Goal: Transaction & Acquisition: Purchase product/service

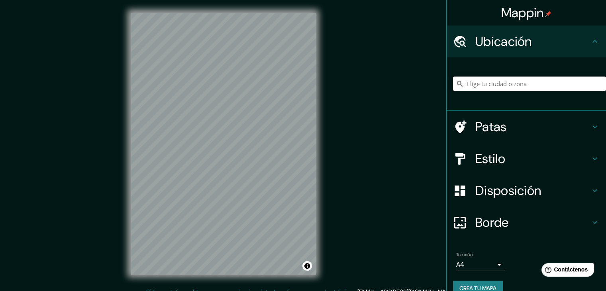
click at [493, 82] on input "Elige tu ciudad o zona" at bounding box center [529, 84] width 153 height 14
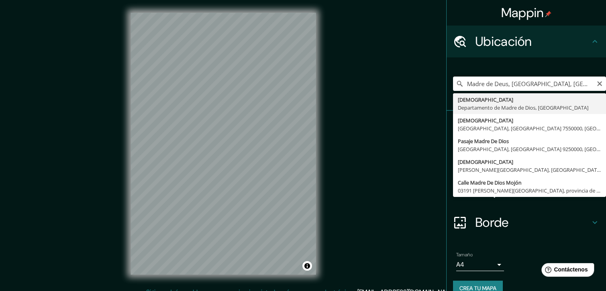
type input "Madre De Dios, Departamento de Madre de Dios, Perú"
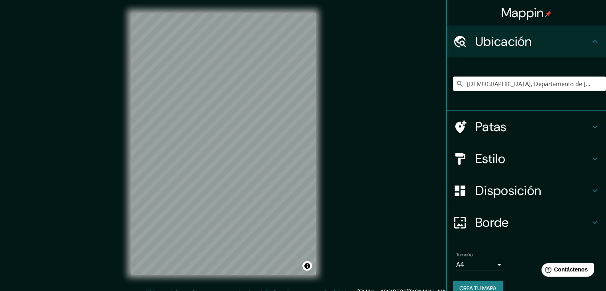
click at [530, 160] on h4 "Estilo" at bounding box center [532, 159] width 115 height 16
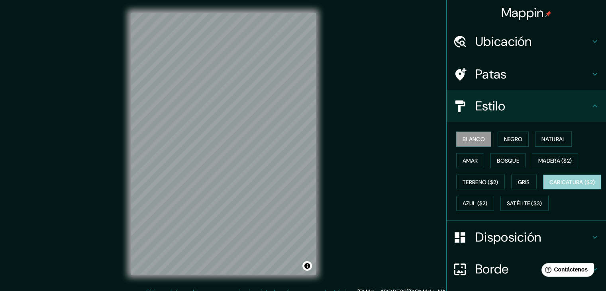
click at [550, 186] on font "Caricatura ($2)" at bounding box center [573, 182] width 46 height 7
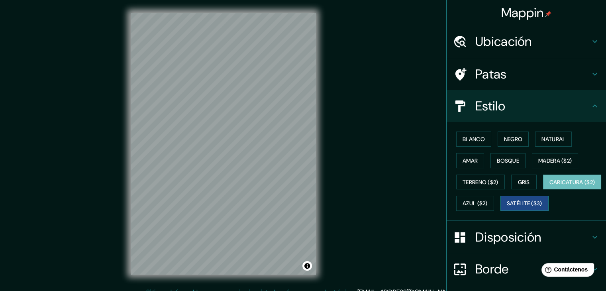
click at [507, 207] on font "Satélite ($3)" at bounding box center [524, 203] width 35 height 7
click at [488, 206] on font "Azul ($2)" at bounding box center [475, 203] width 25 height 10
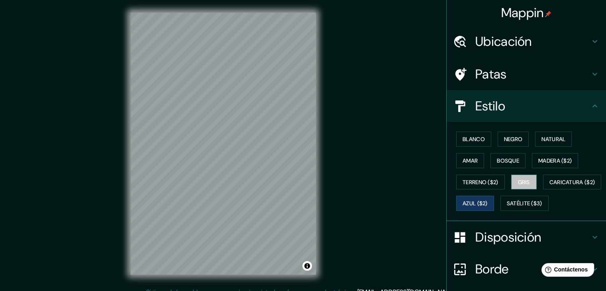
click at [516, 175] on button "Gris" at bounding box center [524, 182] width 26 height 15
click at [485, 187] on button "Terreno ($2)" at bounding box center [480, 182] width 49 height 15
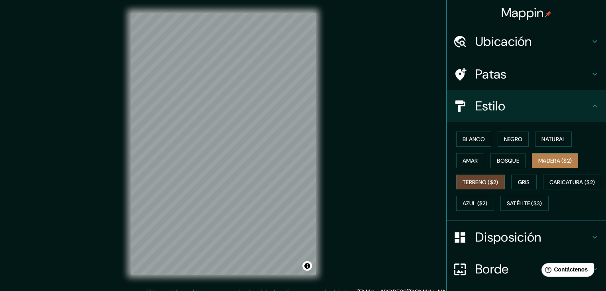
click at [548, 164] on font "Madera ($2)" at bounding box center [554, 160] width 33 height 10
click at [482, 181] on font "Terreno ($2)" at bounding box center [481, 182] width 36 height 7
click at [470, 143] on font "Blanco" at bounding box center [474, 139] width 22 height 10
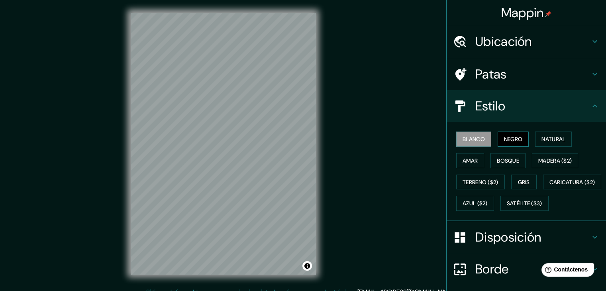
click at [507, 141] on font "Negro" at bounding box center [513, 139] width 19 height 7
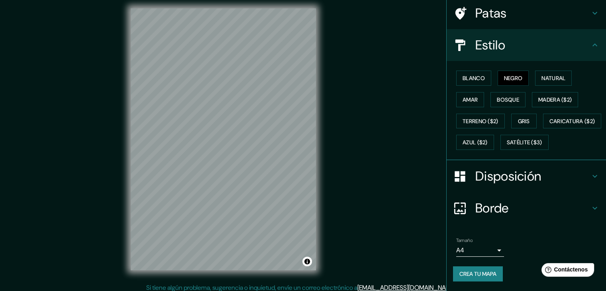
scroll to position [9, 0]
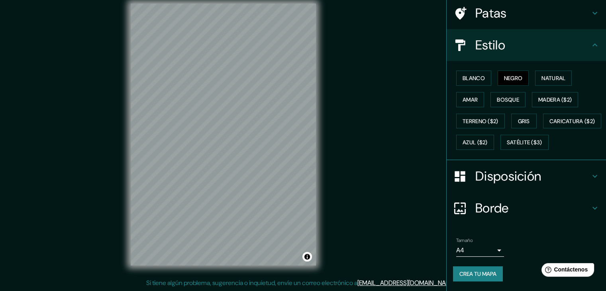
click at [484, 248] on body "Mappin Ubicación Madre De Dios, Departamento de Madre de Dios, Perú Patas Estil…" at bounding box center [303, 136] width 606 height 291
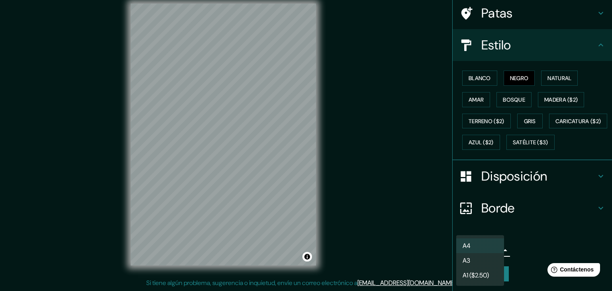
click at [475, 261] on li "A3" at bounding box center [480, 260] width 48 height 15
type input "a4"
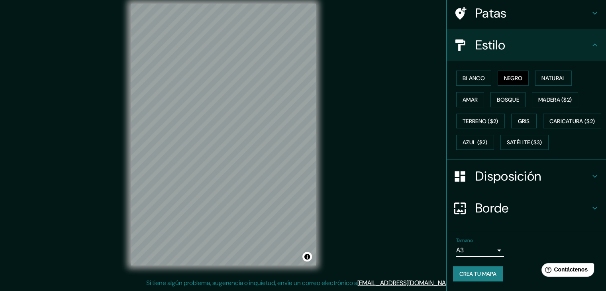
click at [559, 209] on h4 "Borde" at bounding box center [532, 208] width 115 height 16
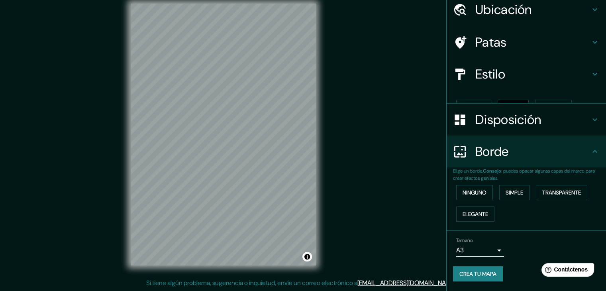
scroll to position [18, 0]
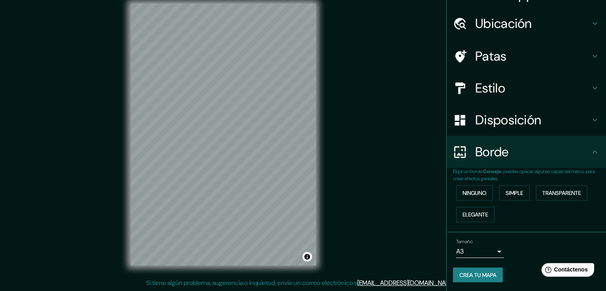
click at [474, 273] on font "Crea tu mapa" at bounding box center [478, 274] width 37 height 7
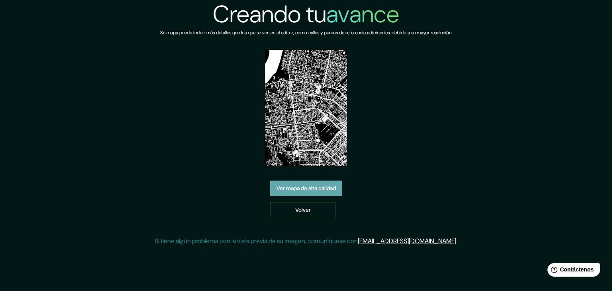
click at [304, 184] on font "Ver mapa de alta calidad" at bounding box center [306, 188] width 59 height 10
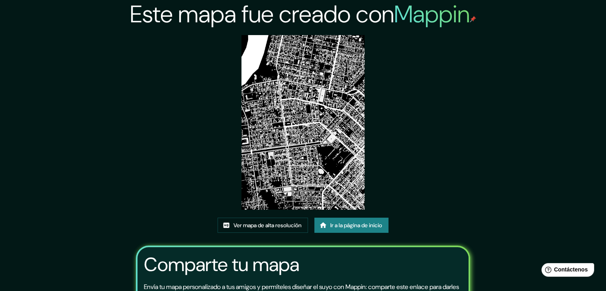
click at [304, 139] on img at bounding box center [304, 122] width 124 height 175
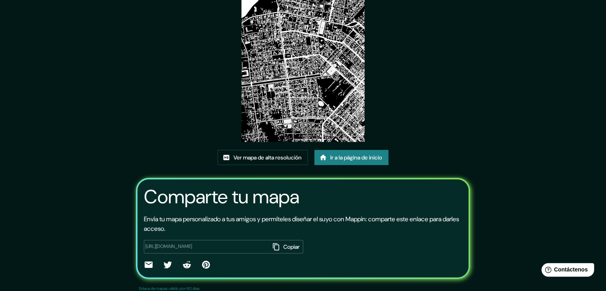
scroll to position [84, 0]
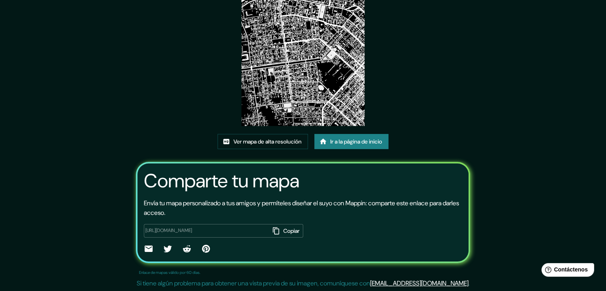
click at [242, 186] on font "Comparte tu mapa" at bounding box center [221, 180] width 155 height 25
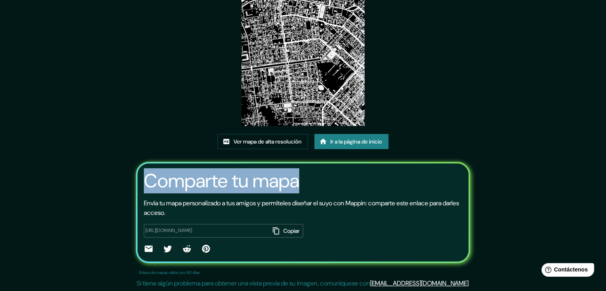
click at [242, 186] on font "Comparte tu mapa" at bounding box center [221, 180] width 155 height 25
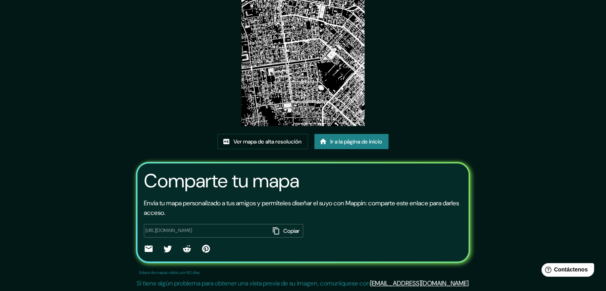
click at [299, 192] on div "Comparte tu mapa Envía tu mapa personalizado a tus amigos y permíteles diseñar …" at bounding box center [303, 212] width 334 height 101
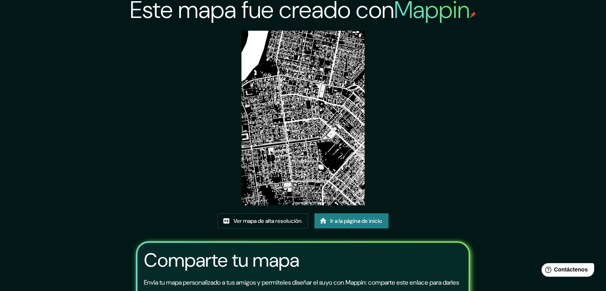
scroll to position [0, 0]
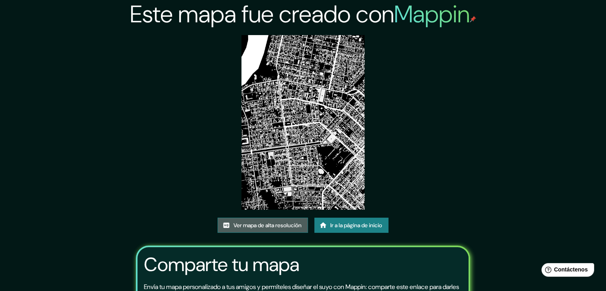
click at [285, 226] on font "Ver mapa de alta resolución" at bounding box center [268, 225] width 68 height 7
click at [330, 225] on link "Ir a la página de inicio" at bounding box center [351, 225] width 74 height 15
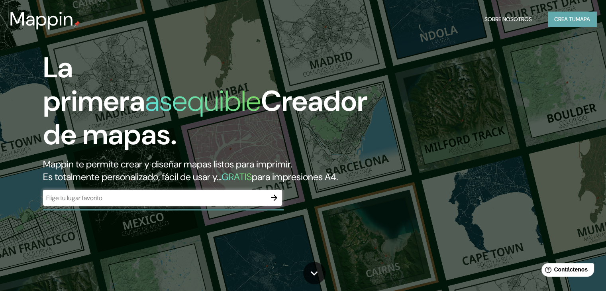
click at [562, 19] on font "Crea tu" at bounding box center [565, 19] width 22 height 7
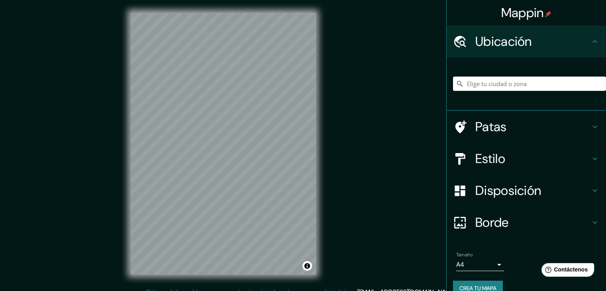
click at [497, 81] on input "Elige tu ciudad o zona" at bounding box center [529, 84] width 153 height 14
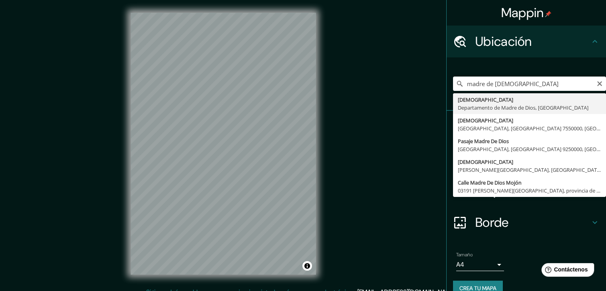
type input "[DEMOGRAPHIC_DATA], Departamento de [DEMOGRAPHIC_DATA], [GEOGRAPHIC_DATA]"
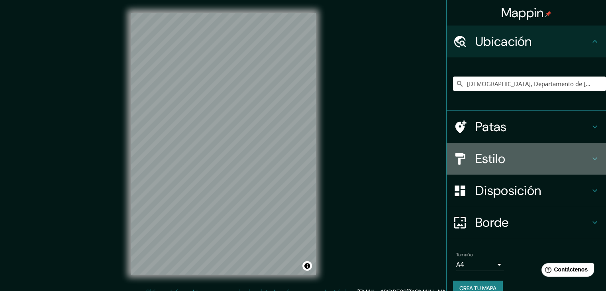
click at [523, 155] on h4 "Estilo" at bounding box center [532, 159] width 115 height 16
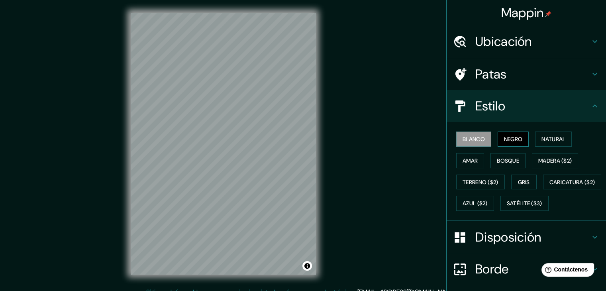
click at [512, 138] on font "Negro" at bounding box center [513, 139] width 19 height 7
click at [545, 143] on font "Natural" at bounding box center [554, 139] width 24 height 10
click at [470, 145] on button "Blanco" at bounding box center [473, 139] width 35 height 15
click at [526, 183] on font "Gris" at bounding box center [524, 182] width 12 height 7
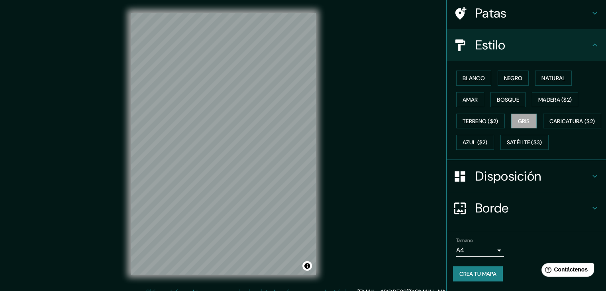
click at [545, 183] on h4 "Disposición" at bounding box center [532, 176] width 115 height 16
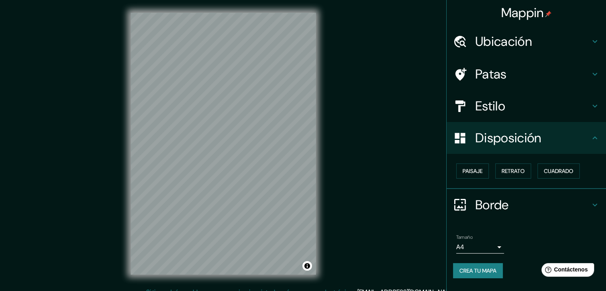
click at [523, 200] on h4 "Borde" at bounding box center [532, 205] width 115 height 16
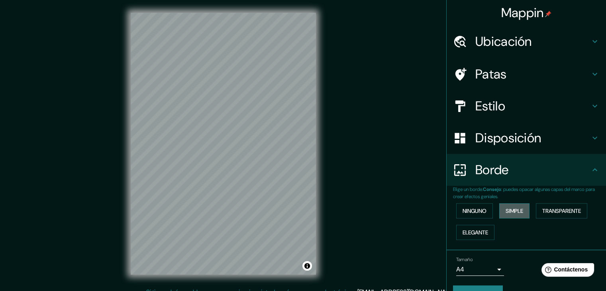
click at [507, 209] on font "Simple" at bounding box center [515, 210] width 18 height 7
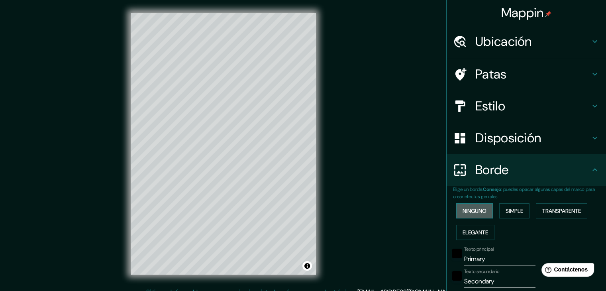
click at [471, 207] on font "Ninguno" at bounding box center [475, 210] width 24 height 7
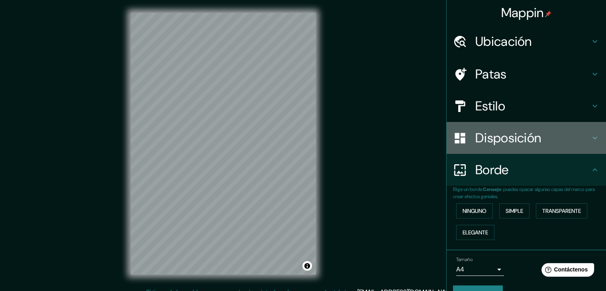
click at [530, 132] on font "Disposición" at bounding box center [508, 138] width 66 height 17
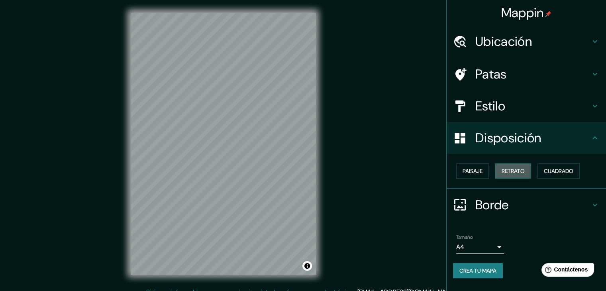
click at [516, 172] on font "Retrato" at bounding box center [513, 170] width 23 height 7
click at [480, 173] on font "Paisaje" at bounding box center [473, 170] width 20 height 7
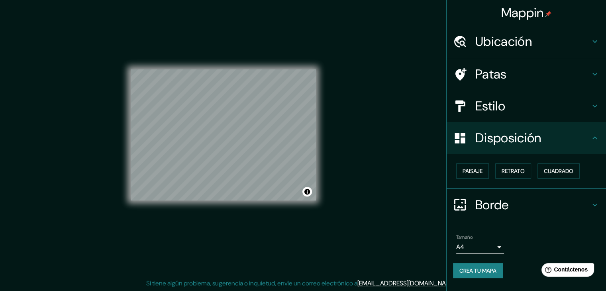
scroll to position [9, 0]
click at [498, 244] on body "Mappin Ubicación Madre De Dios, Departamento de Madre de Dios, Perú Patas Estil…" at bounding box center [303, 136] width 606 height 291
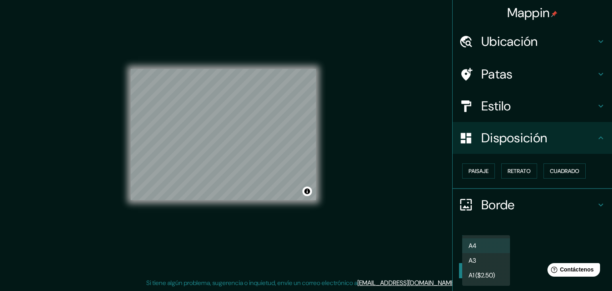
click at [481, 262] on li "A3" at bounding box center [486, 260] width 48 height 15
type input "a4"
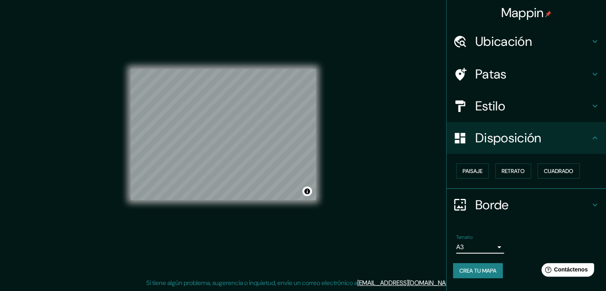
click at [490, 269] on font "Crea tu mapa" at bounding box center [478, 270] width 37 height 7
click at [472, 271] on font "Crea tu mapa" at bounding box center [478, 270] width 37 height 7
click at [478, 267] on font "Crea tu mapa" at bounding box center [478, 270] width 37 height 7
click at [480, 271] on div "Crea tu mapa" at bounding box center [526, 270] width 147 height 15
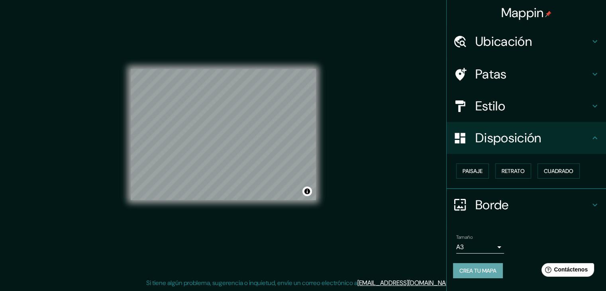
click at [464, 273] on font "Crea tu mapa" at bounding box center [478, 270] width 37 height 10
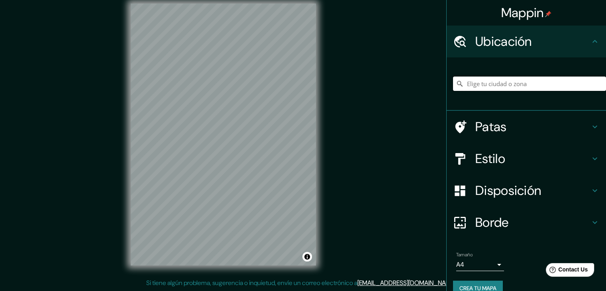
click at [483, 84] on input "Elige tu ciudad o zona" at bounding box center [529, 84] width 153 height 14
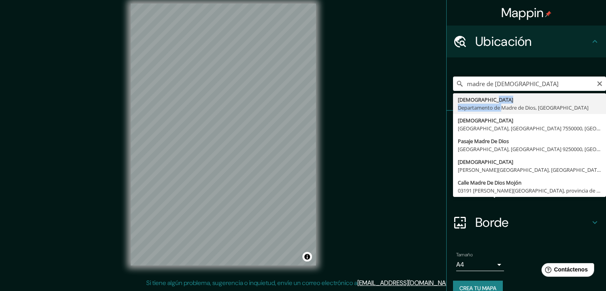
type input "[DEMOGRAPHIC_DATA], Departamento de [DEMOGRAPHIC_DATA], [GEOGRAPHIC_DATA]"
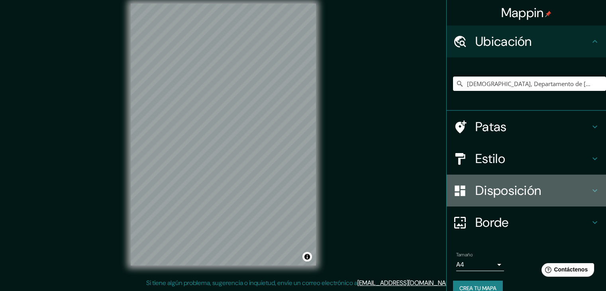
click at [537, 186] on h4 "Disposición" at bounding box center [532, 191] width 115 height 16
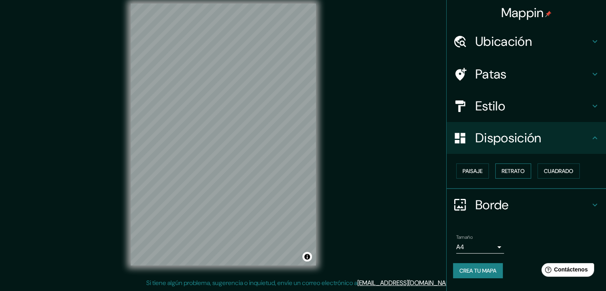
click at [519, 175] on font "Retrato" at bounding box center [513, 171] width 23 height 10
click at [486, 170] on button "Paisaje" at bounding box center [472, 170] width 33 height 15
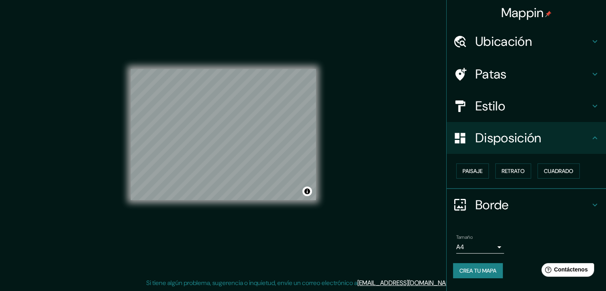
click at [542, 106] on h4 "Estilo" at bounding box center [532, 106] width 115 height 16
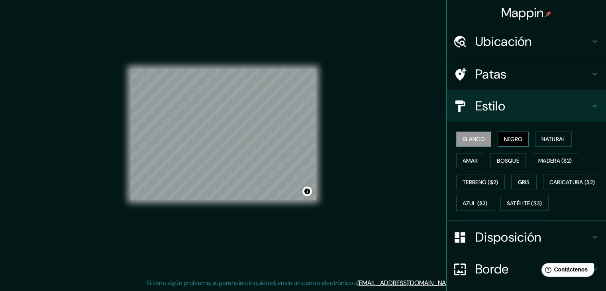
click at [507, 141] on font "Negro" at bounding box center [513, 139] width 19 height 7
click at [550, 137] on font "Natural" at bounding box center [554, 139] width 24 height 7
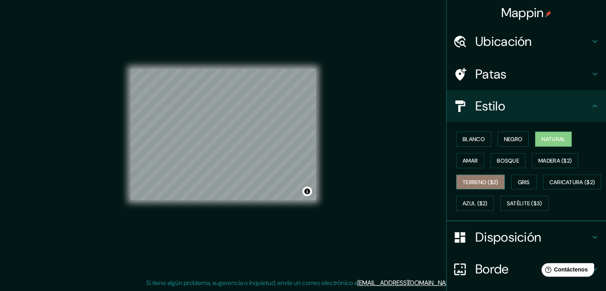
click at [479, 181] on font "Terreno ($2)" at bounding box center [481, 182] width 36 height 7
click at [556, 138] on font "Natural" at bounding box center [554, 139] width 24 height 7
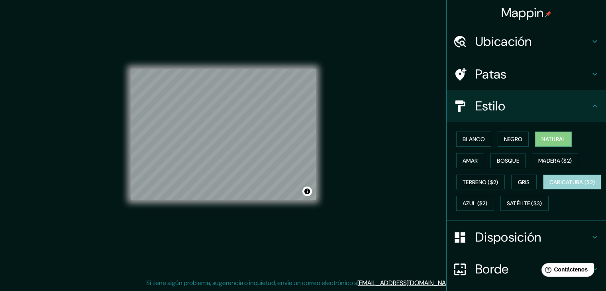
click at [550, 186] on font "Caricatura ($2)" at bounding box center [573, 182] width 46 height 7
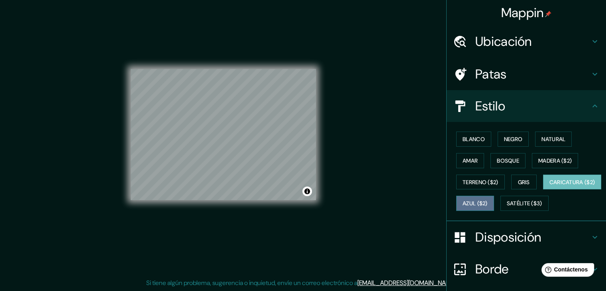
click at [488, 200] on font "Azul ($2)" at bounding box center [475, 203] width 25 height 7
click at [550, 186] on font "Caricatura ($2)" at bounding box center [573, 182] width 46 height 7
click at [463, 182] on font "Terreno ($2)" at bounding box center [481, 182] width 36 height 7
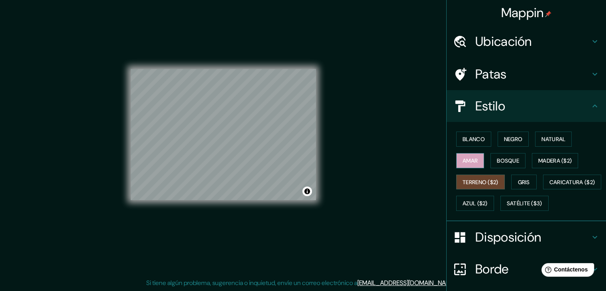
click at [469, 166] on button "Amar" at bounding box center [470, 160] width 28 height 15
click at [470, 137] on font "Blanco" at bounding box center [474, 139] width 22 height 7
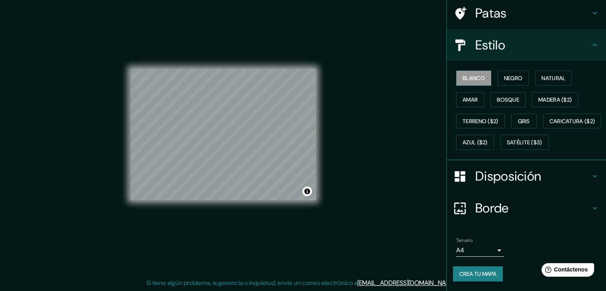
scroll to position [81, 0]
click at [491, 242] on div "Tamaño A4 single" at bounding box center [480, 247] width 48 height 19
click at [488, 247] on body "Mappin Ubicación Madre De Dios, Departamento de Madre de Dios, [GEOGRAPHIC_DATA…" at bounding box center [303, 136] width 606 height 291
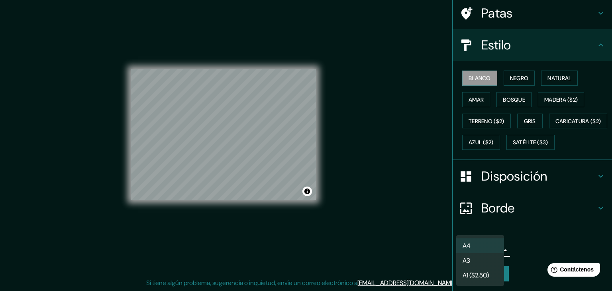
click at [475, 265] on li "A3" at bounding box center [480, 260] width 48 height 15
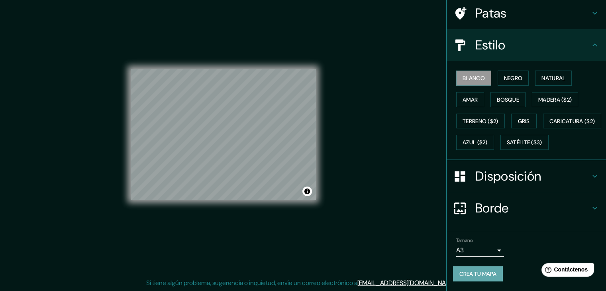
click at [480, 274] on font "Crea tu mapa" at bounding box center [478, 273] width 37 height 7
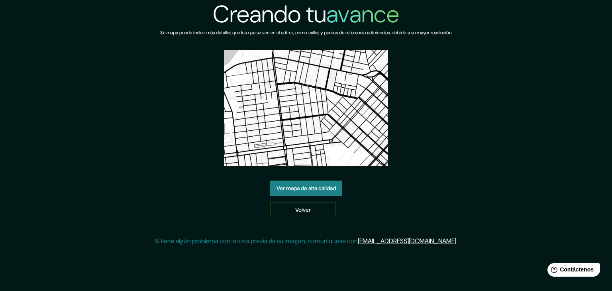
click at [312, 189] on font "Ver mapa de alta calidad" at bounding box center [306, 188] width 59 height 7
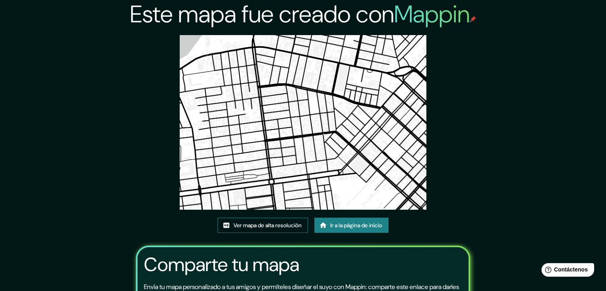
click at [269, 227] on font "Ver mapa de alta resolución" at bounding box center [268, 225] width 68 height 7
click at [357, 224] on font "Ir a la página de inicio" at bounding box center [356, 225] width 52 height 7
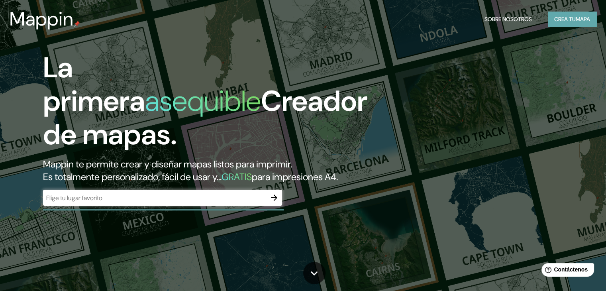
click at [566, 25] on button "Crea tu mapa" at bounding box center [572, 19] width 49 height 15
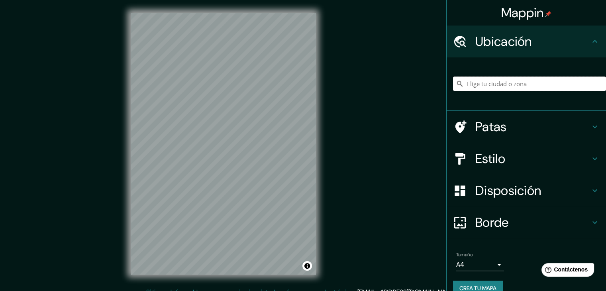
click at [492, 87] on input "Elige tu ciudad o zona" at bounding box center [529, 84] width 153 height 14
click at [533, 81] on input "Madrid, Madrid, España" at bounding box center [529, 84] width 153 height 14
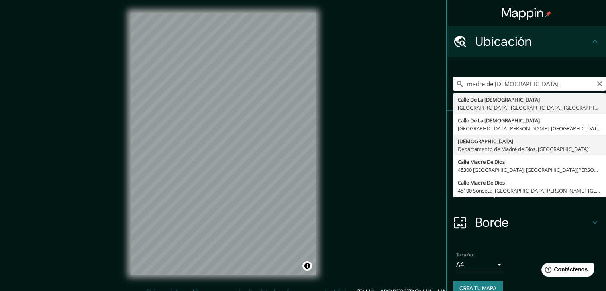
type input "Madre De Dios, Departamento de Madre de Dios, Perú"
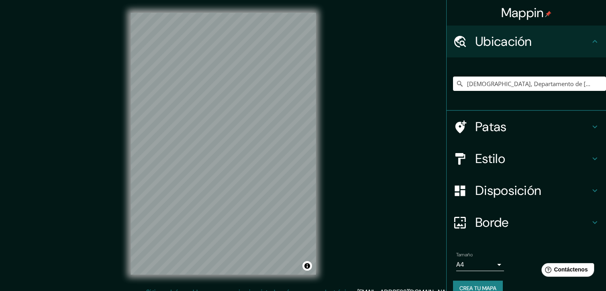
click at [537, 191] on h4 "Disposición" at bounding box center [532, 191] width 115 height 16
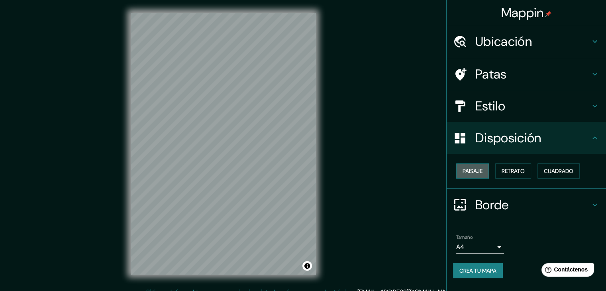
click at [477, 173] on font "Paisaje" at bounding box center [473, 170] width 20 height 7
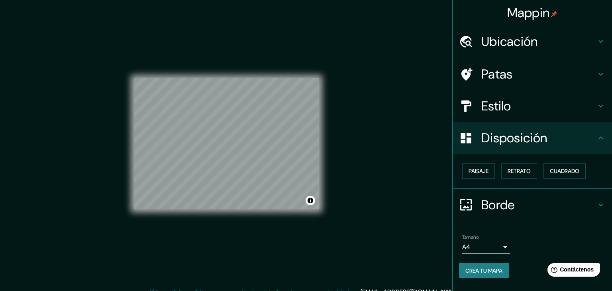
click at [487, 251] on body "Mappin Ubicación Madre De Dios, Departamento de Madre de Dios, Perú Patas Estil…" at bounding box center [306, 145] width 612 height 291
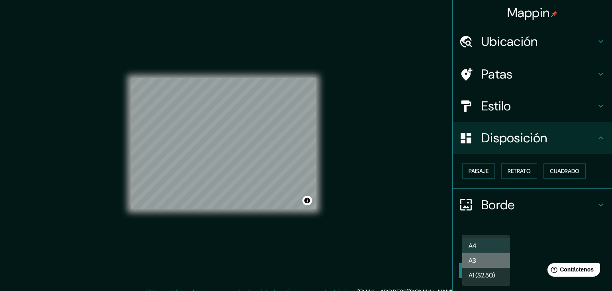
click at [477, 267] on li "A3" at bounding box center [486, 260] width 48 height 15
type input "a4"
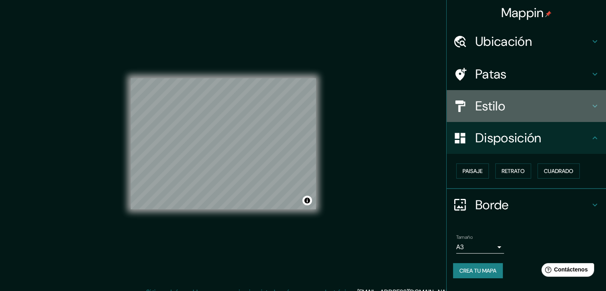
click at [484, 94] on div "Estilo" at bounding box center [526, 106] width 159 height 32
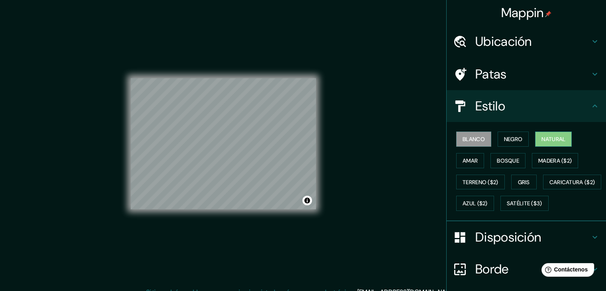
click at [551, 139] on font "Natural" at bounding box center [554, 139] width 24 height 7
click at [470, 162] on font "Amar" at bounding box center [470, 160] width 15 height 7
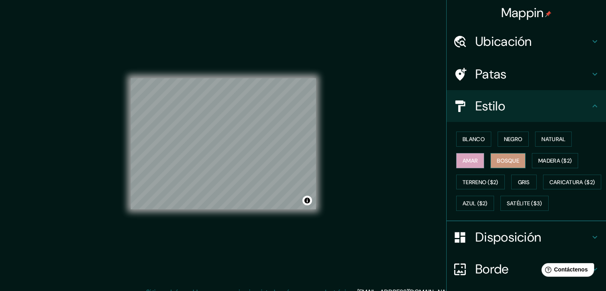
click at [491, 166] on button "Bosque" at bounding box center [508, 160] width 35 height 15
click at [463, 160] on font "Amar" at bounding box center [470, 160] width 15 height 7
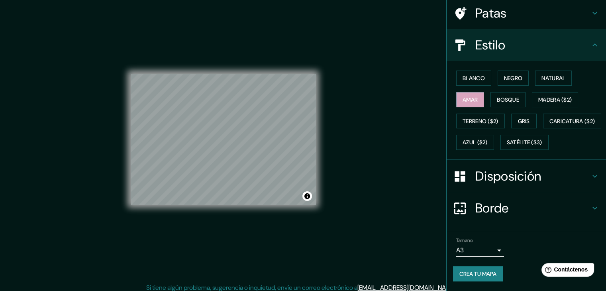
scroll to position [9, 0]
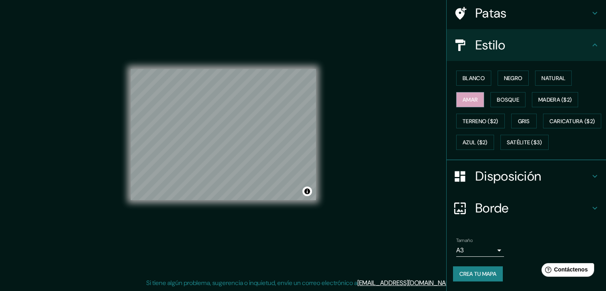
click at [475, 275] on font "Crea tu mapa" at bounding box center [478, 273] width 37 height 7
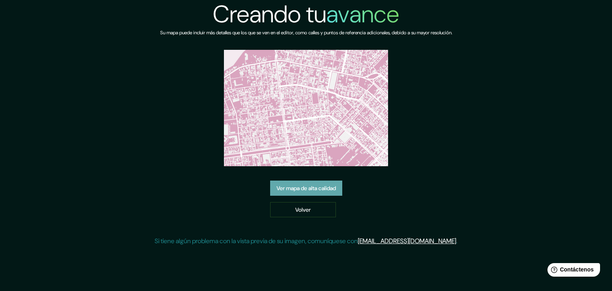
click at [321, 184] on font "Ver mapa de alta calidad" at bounding box center [306, 188] width 59 height 10
